Goal: Information Seeking & Learning: Learn about a topic

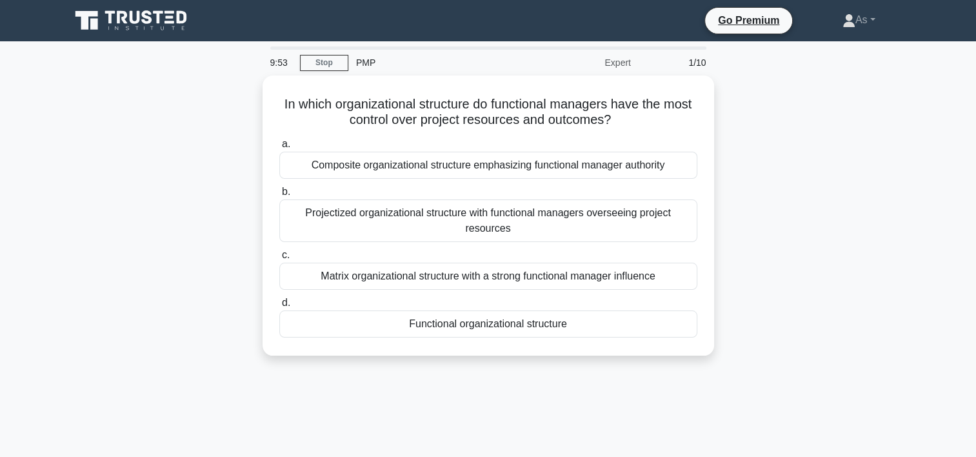
click at [783, 131] on div "In which organizational structure do functional managers have the most control …" at bounding box center [488, 222] width 851 height 295
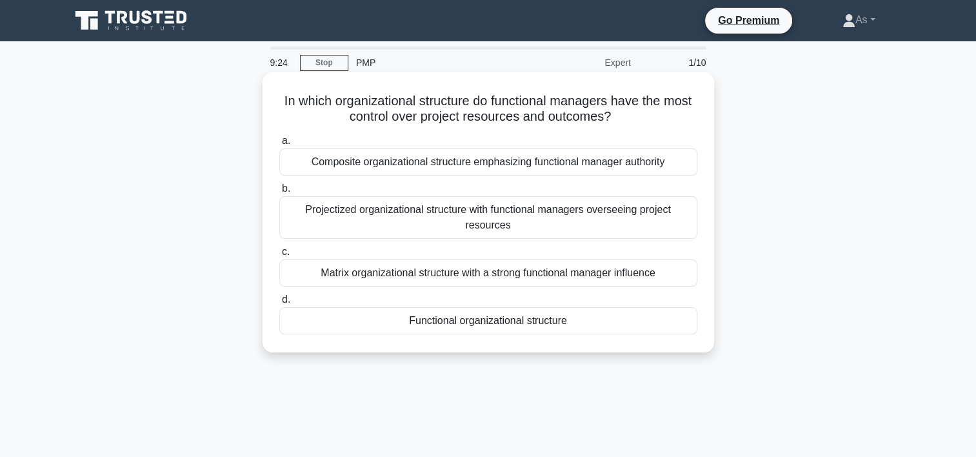
click at [584, 274] on div "Matrix organizational structure with a strong functional manager influence" at bounding box center [488, 272] width 418 height 27
click at [279, 256] on input "c. Matrix organizational structure with a strong functional manager influence" at bounding box center [279, 252] width 0 height 8
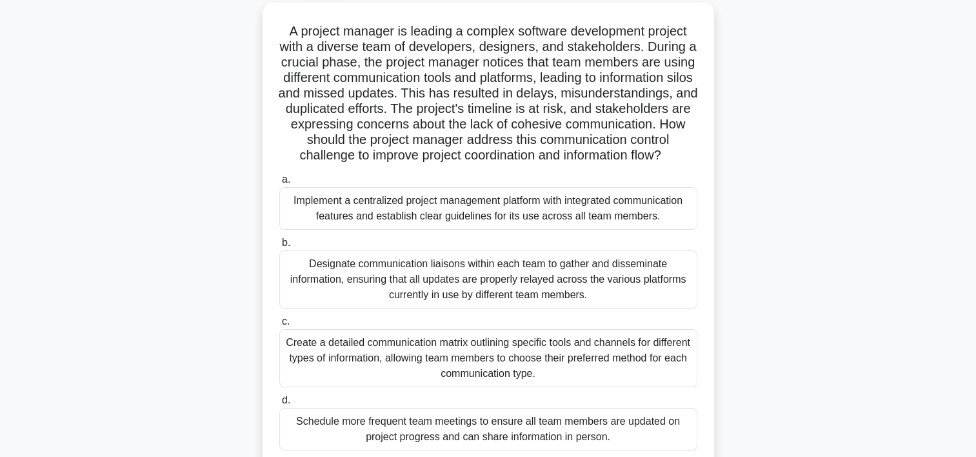
scroll to position [80, 0]
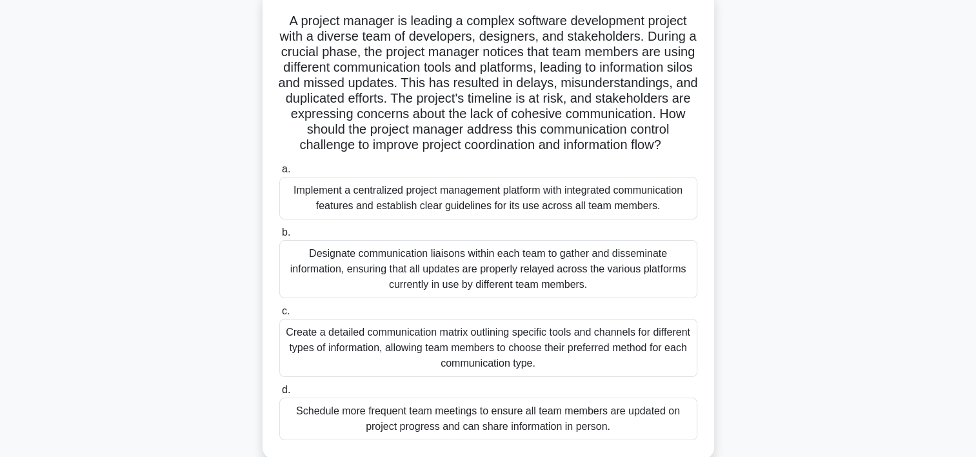
click at [665, 212] on div "Implement a centralized project management platform with integrated communicati…" at bounding box center [488, 198] width 418 height 43
click at [279, 173] on input "a. Implement a centralized project management platform with integrated communic…" at bounding box center [279, 169] width 0 height 8
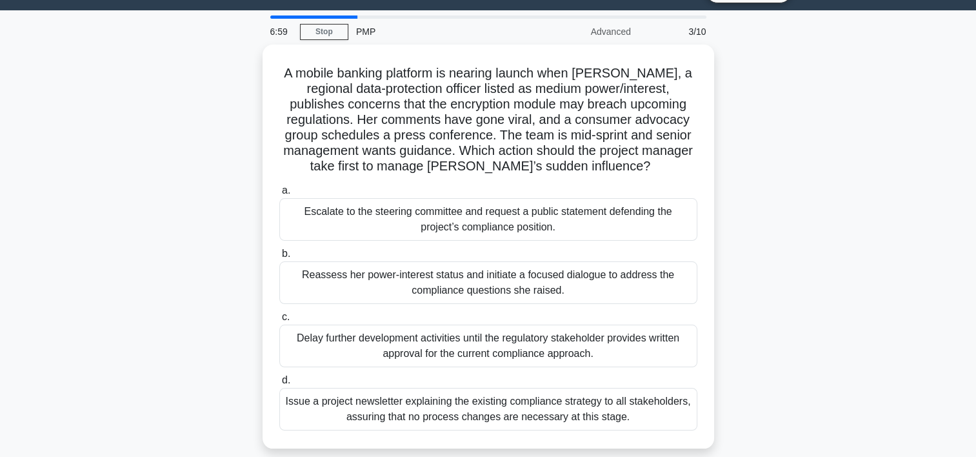
scroll to position [0, 0]
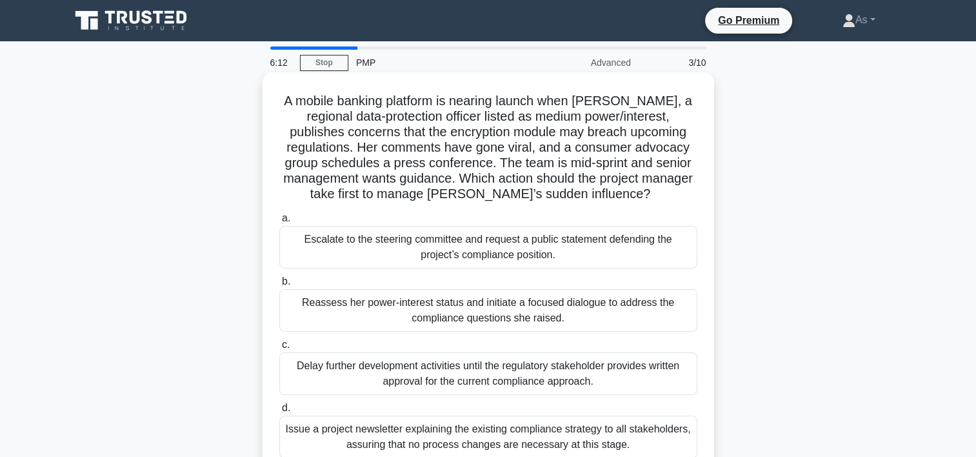
click at [645, 317] on div "Reassess her power-interest status and initiate a focused dialogue to address t…" at bounding box center [488, 310] width 418 height 43
click at [279, 286] on input "b. Reassess her power-interest status and initiate a focused dialogue to addres…" at bounding box center [279, 281] width 0 height 8
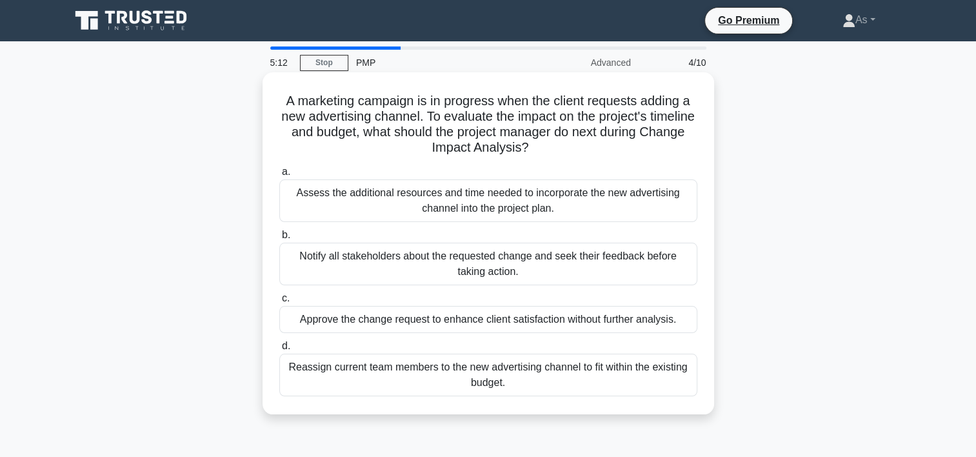
click at [544, 269] on div "Notify all stakeholders about the requested change and seek their feedback befo…" at bounding box center [488, 263] width 418 height 43
click at [279, 239] on input "b. Notify all stakeholders about the requested change and seek their feedback b…" at bounding box center [279, 235] width 0 height 8
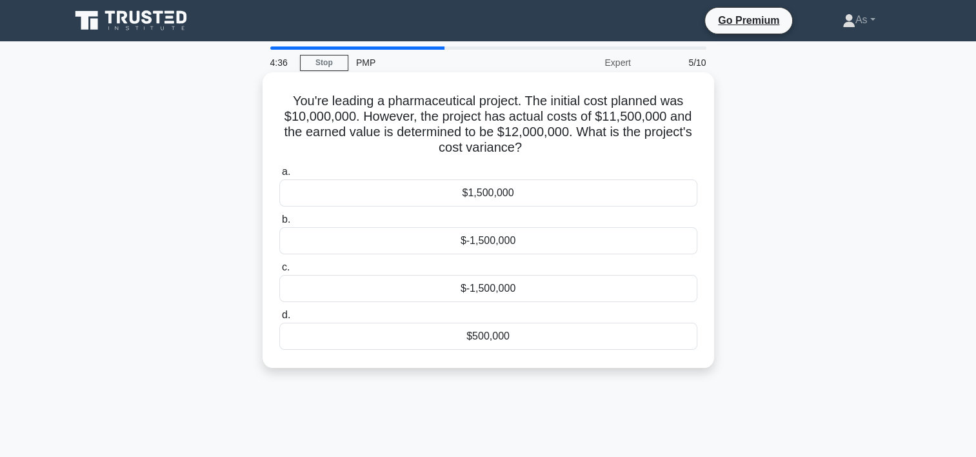
click at [491, 337] on div "$500,000" at bounding box center [488, 335] width 418 height 27
click at [279, 319] on input "d. $500,000" at bounding box center [279, 315] width 0 height 8
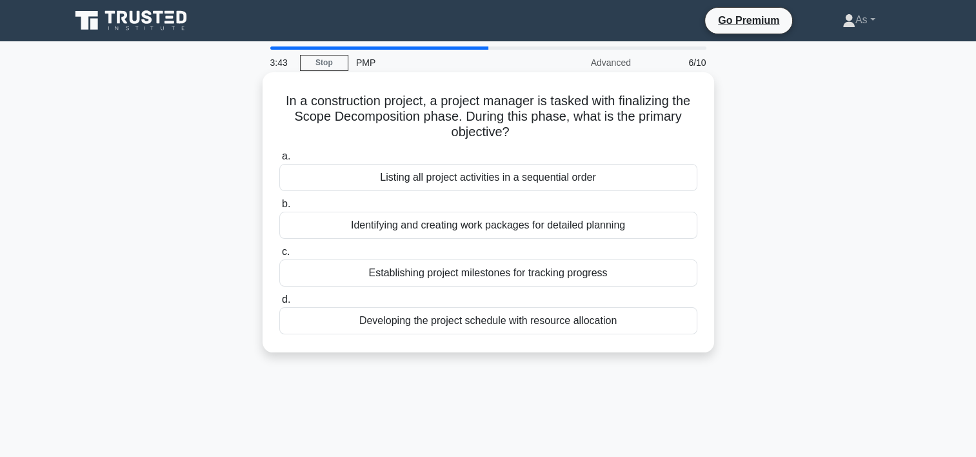
click at [660, 225] on div "Identifying and creating work packages for detailed planning" at bounding box center [488, 224] width 418 height 27
click at [279, 208] on input "b. Identifying and creating work packages for detailed planning" at bounding box center [279, 204] width 0 height 8
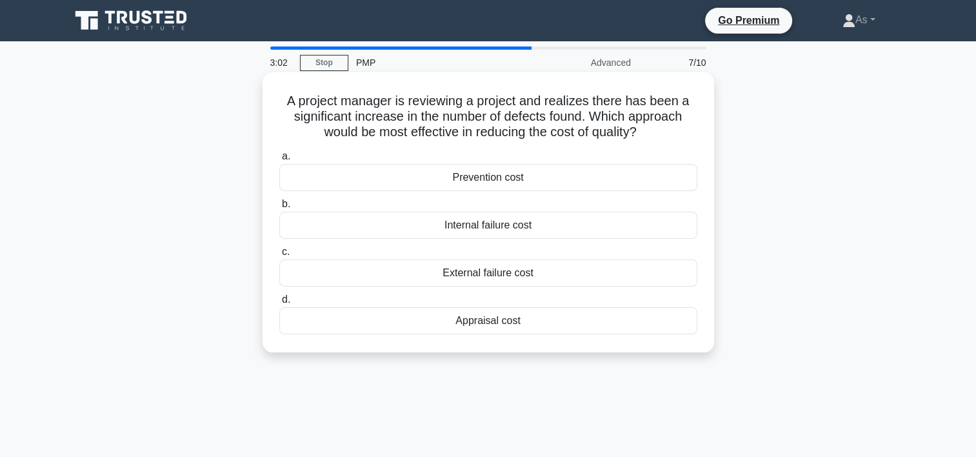
click at [587, 178] on div "Prevention cost" at bounding box center [488, 177] width 418 height 27
click at [279, 161] on input "a. Prevention cost" at bounding box center [279, 156] width 0 height 8
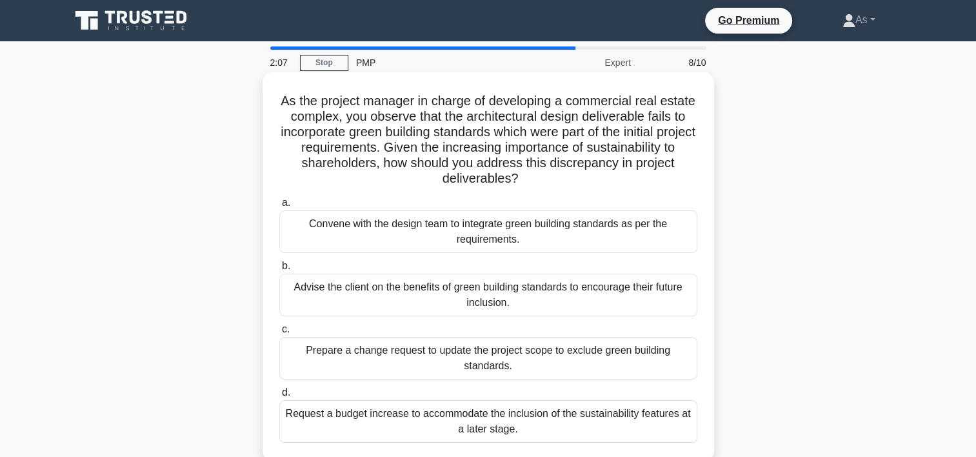
click at [622, 231] on div "Convene with the design team to integrate green building standards as per the r…" at bounding box center [488, 231] width 418 height 43
click at [279, 207] on input "a. Convene with the design team to integrate green building standards as per th…" at bounding box center [279, 203] width 0 height 8
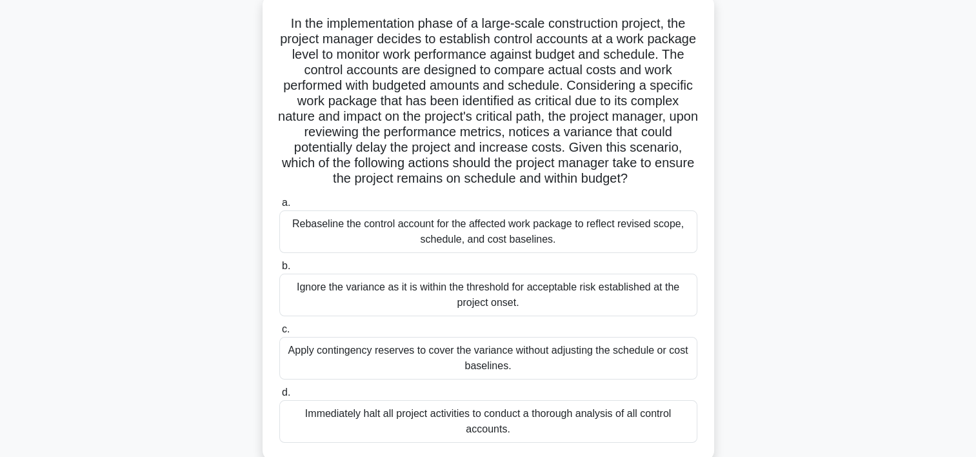
scroll to position [103, 0]
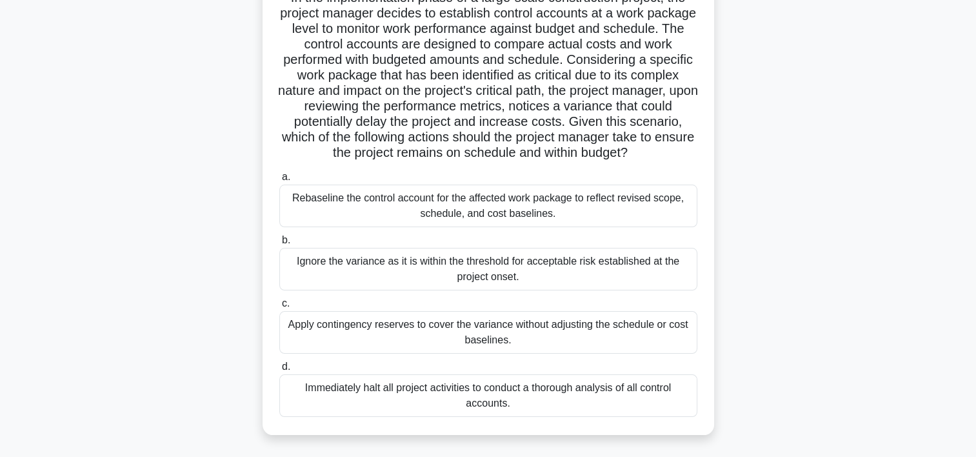
click at [534, 214] on div "Rebaseline the control account for the affected work package to reflect revised…" at bounding box center [488, 205] width 418 height 43
click at [279, 181] on input "a. Rebaseline the control account for the affected work package to reflect revi…" at bounding box center [279, 177] width 0 height 8
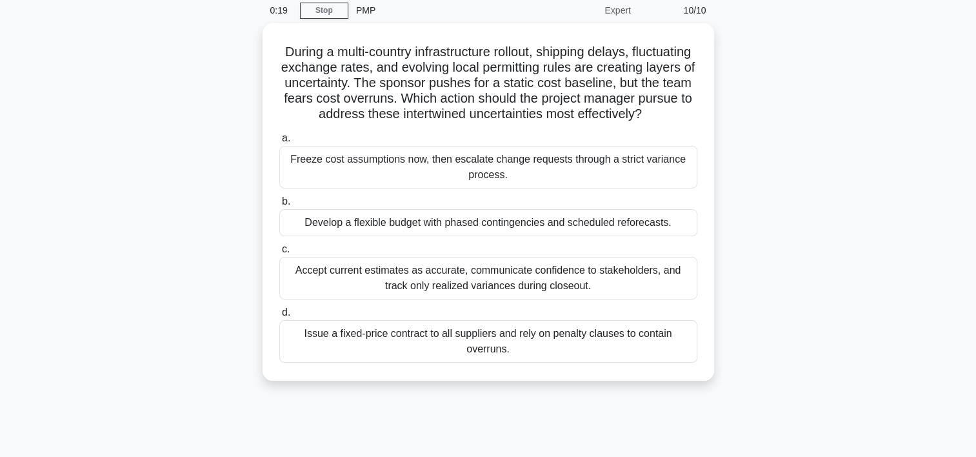
scroll to position [0, 0]
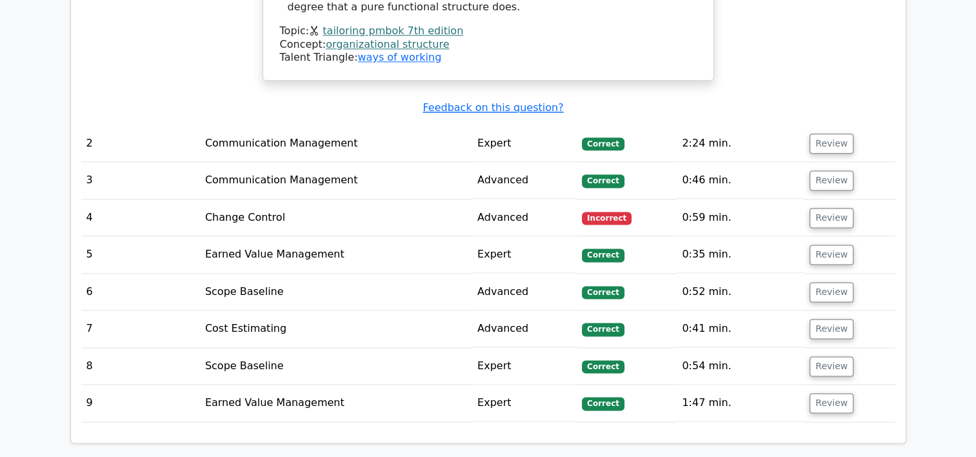
scroll to position [1669, 0]
click at [841, 133] on button "Review" at bounding box center [831, 143] width 44 height 20
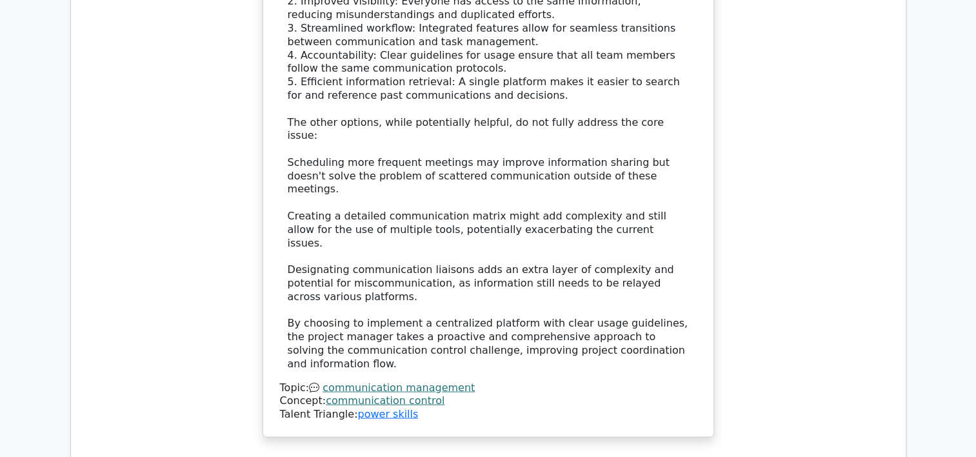
scroll to position [2586, 0]
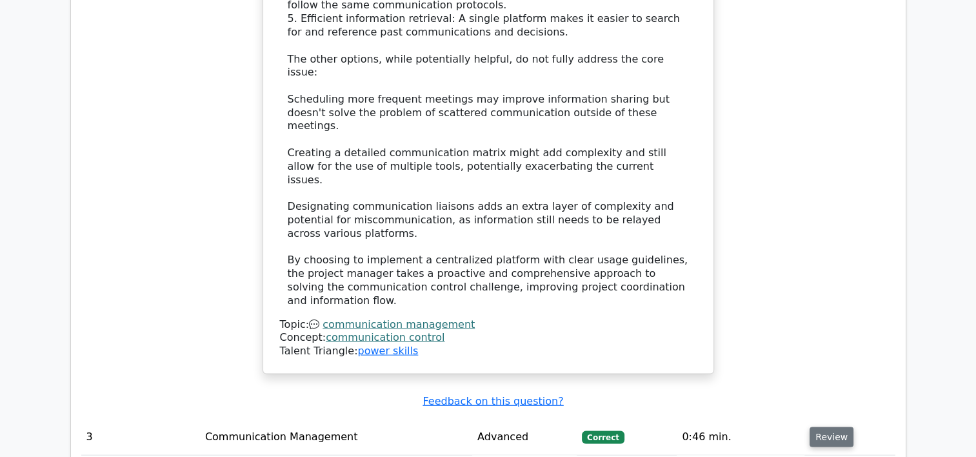
click at [834, 427] on button "Review" at bounding box center [831, 437] width 44 height 20
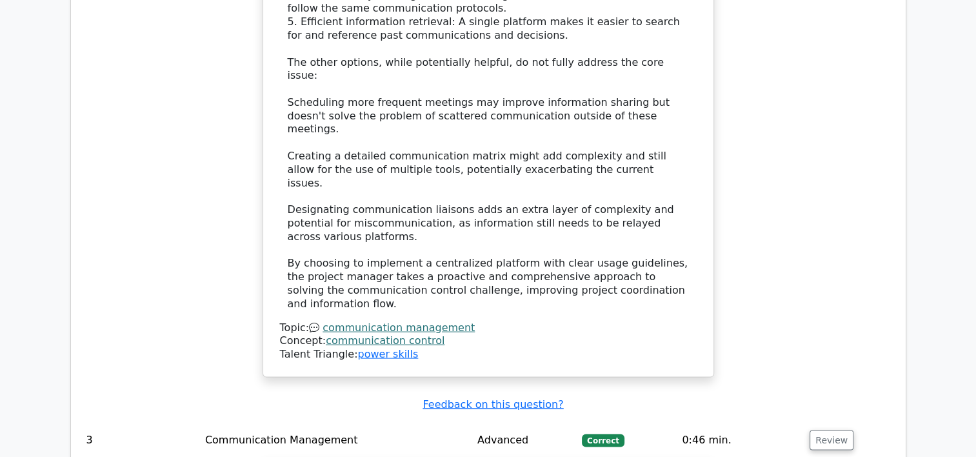
scroll to position [2640, 0]
